Goal: Task Accomplishment & Management: Use online tool/utility

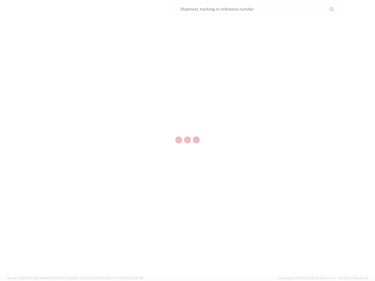
select select "US"
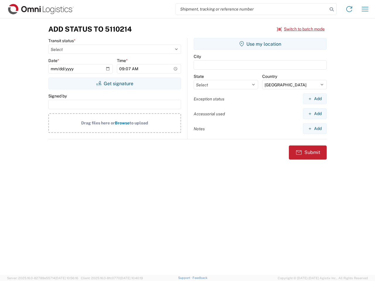
click at [252, 9] on input "search" at bounding box center [252, 9] width 152 height 11
click at [332, 9] on icon at bounding box center [331, 9] width 8 height 8
click at [349, 9] on icon at bounding box center [348, 8] width 9 height 9
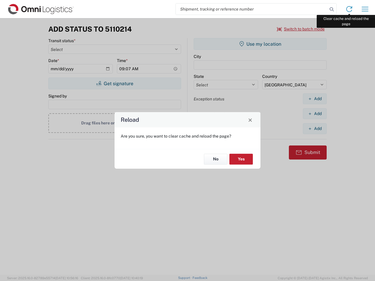
click at [365, 9] on div "Reload Are you sure, you want to clear cache and reload the page? No Yes" at bounding box center [187, 140] width 375 height 281
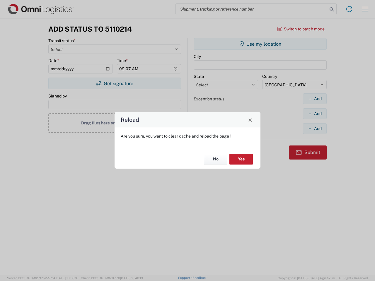
click at [301, 29] on div "Reload Are you sure, you want to clear cache and reload the page? No Yes" at bounding box center [187, 140] width 375 height 281
click at [115, 83] on div "Reload Are you sure, you want to clear cache and reload the page? No Yes" at bounding box center [187, 140] width 375 height 281
click at [260, 44] on div "Reload Are you sure, you want to clear cache and reload the page? No Yes" at bounding box center [187, 140] width 375 height 281
click at [315, 99] on div "Reload Are you sure, you want to clear cache and reload the page? No Yes" at bounding box center [187, 140] width 375 height 281
click at [315, 114] on div "Reload Are you sure, you want to clear cache and reload the page? No Yes" at bounding box center [187, 140] width 375 height 281
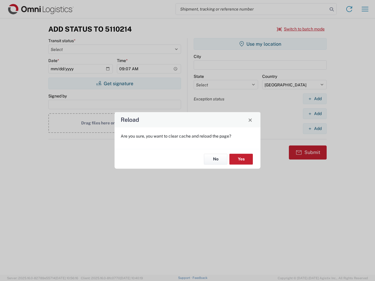
click at [315, 129] on div "Reload Are you sure, you want to clear cache and reload the page? No Yes" at bounding box center [187, 140] width 375 height 281
